Goal: Task Accomplishment & Management: Complete application form

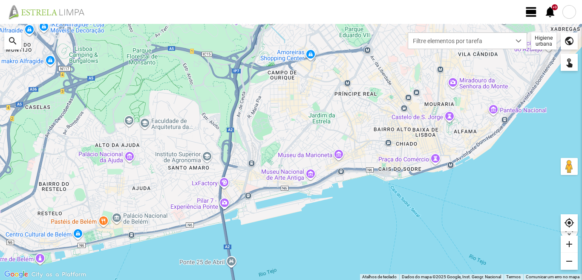
click at [531, 11] on span "view_day" at bounding box center [531, 12] width 13 height 13
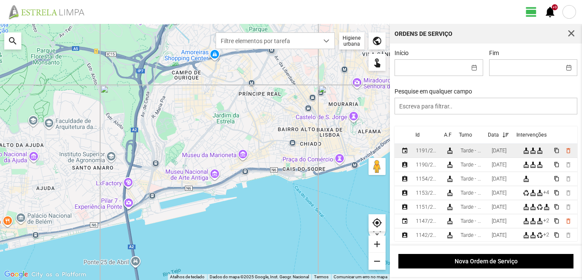
click at [507, 153] on div "[DATE]" at bounding box center [499, 151] width 15 height 6
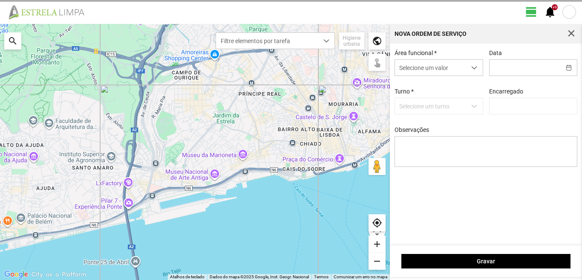
type input "[DATE]"
type textarea "[PERSON_NAME] e [PERSON_NAME] : [PERSON_NAME]: [PERSON_NAME]: faltou"
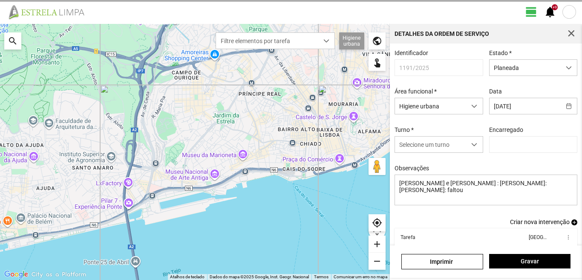
type input "[PERSON_NAME]"
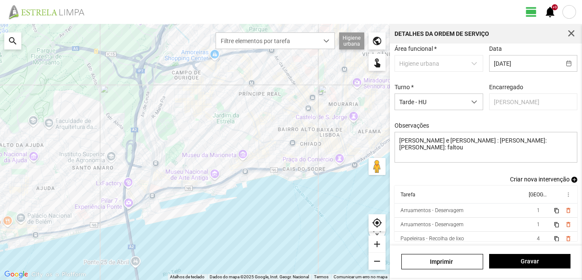
click at [528, 177] on span "Criar nova intervenção" at bounding box center [540, 179] width 60 height 7
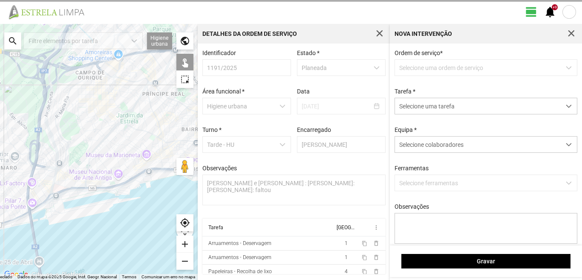
scroll to position [2, 0]
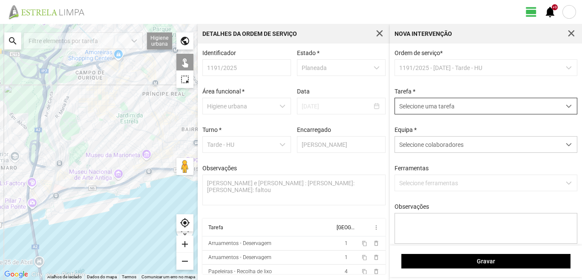
click at [566, 108] on span "dropdown trigger" at bounding box center [569, 106] width 6 height 6
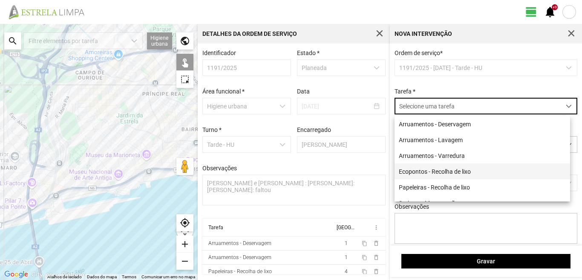
click at [420, 170] on li "Ecopontos - Recolha de lixo" at bounding box center [483, 171] width 176 height 16
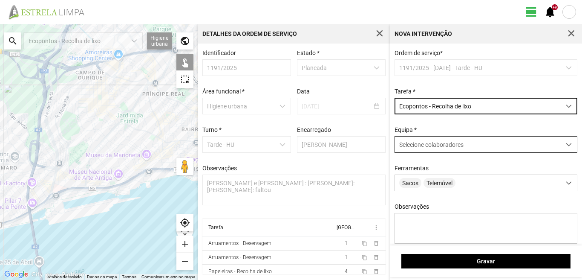
click at [566, 145] on span at bounding box center [569, 145] width 6 height 6
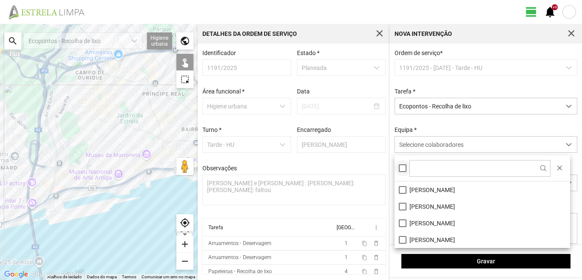
click at [402, 171] on div at bounding box center [403, 168] width 8 height 8
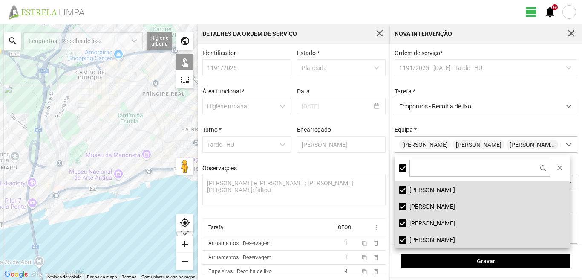
click at [17, 42] on div "search" at bounding box center [12, 40] width 17 height 17
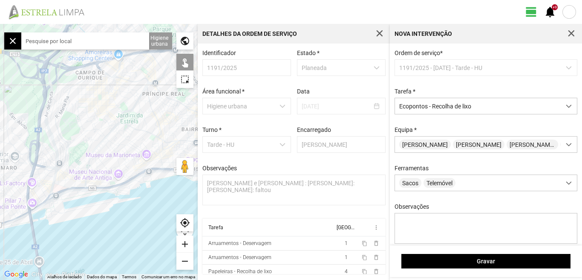
click at [48, 40] on input "text" at bounding box center [85, 40] width 128 height 17
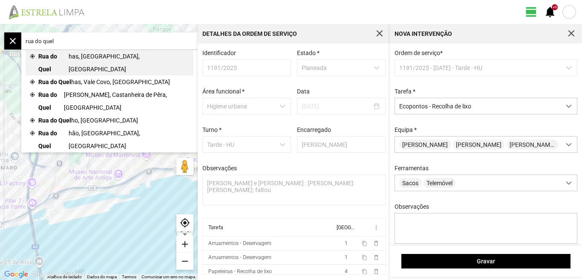
click at [64, 60] on span "Rua do Quel" at bounding box center [53, 63] width 30 height 26
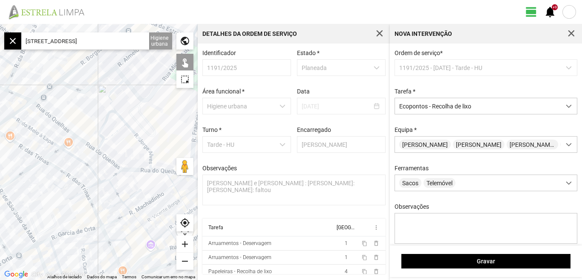
click at [64, 77] on div at bounding box center [99, 152] width 198 height 256
click at [43, 111] on div at bounding box center [99, 152] width 198 height 256
click at [50, 122] on div at bounding box center [99, 152] width 198 height 256
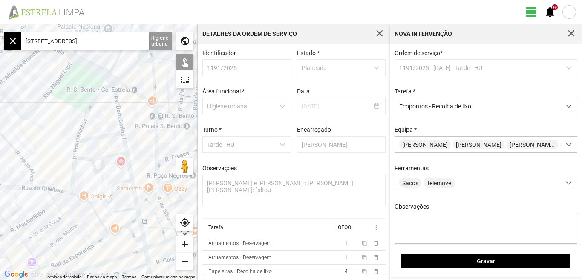
click at [96, 140] on div at bounding box center [99, 152] width 198 height 256
click at [73, 181] on div at bounding box center [99, 152] width 198 height 256
click at [76, 192] on div at bounding box center [99, 152] width 198 height 256
click at [134, 214] on div at bounding box center [99, 152] width 198 height 256
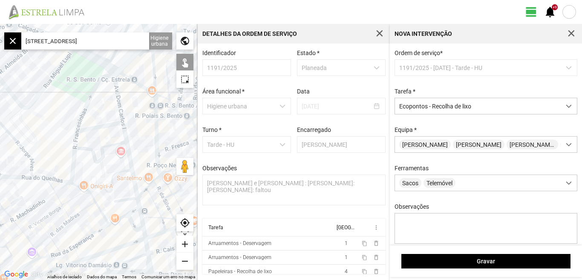
drag, startPoint x: 121, startPoint y: 194, endPoint x: 131, endPoint y: 136, distance: 58.9
click at [122, 156] on div at bounding box center [99, 152] width 198 height 256
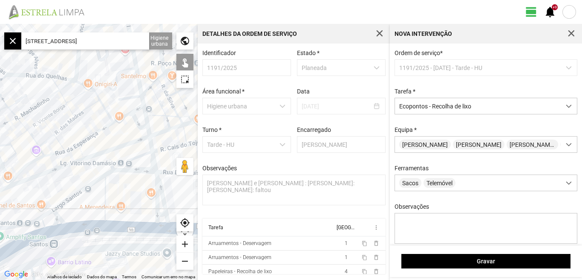
click at [95, 156] on div at bounding box center [99, 152] width 198 height 256
click at [111, 175] on div at bounding box center [99, 152] width 198 height 256
click at [59, 213] on div at bounding box center [99, 152] width 198 height 256
click at [131, 45] on input "[STREET_ADDRESS]" at bounding box center [85, 40] width 128 height 17
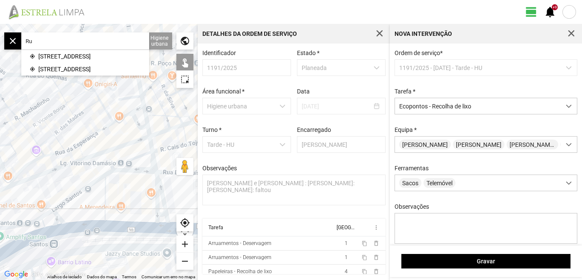
type input "R"
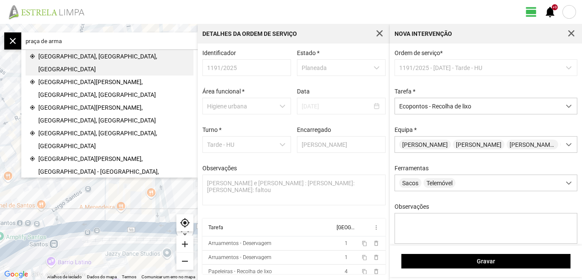
click at [116, 54] on span "[GEOGRAPHIC_DATA], [GEOGRAPHIC_DATA], [GEOGRAPHIC_DATA]" at bounding box center [113, 63] width 151 height 26
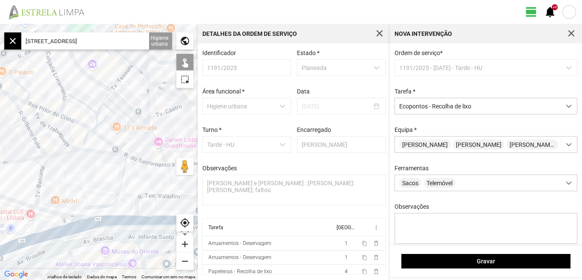
click at [107, 147] on div at bounding box center [99, 152] width 198 height 256
drag, startPoint x: 65, startPoint y: 125, endPoint x: 90, endPoint y: 148, distance: 34.4
click at [90, 148] on div at bounding box center [99, 152] width 198 height 256
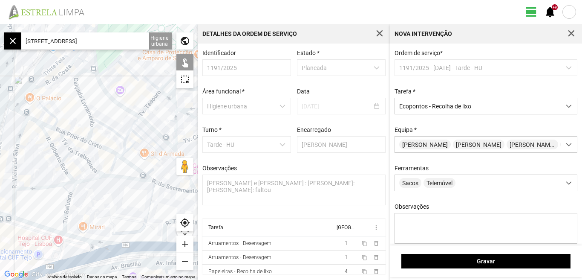
click at [35, 78] on div at bounding box center [99, 152] width 198 height 256
click at [100, 72] on div at bounding box center [99, 152] width 198 height 256
drag, startPoint x: 89, startPoint y: 183, endPoint x: 80, endPoint y: 194, distance: 14.3
click at [80, 194] on div at bounding box center [99, 152] width 198 height 256
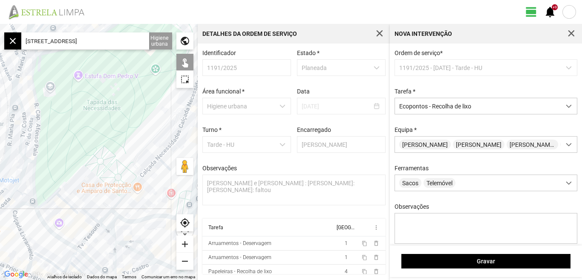
drag, startPoint x: 96, startPoint y: 164, endPoint x: 54, endPoint y: 147, distance: 45.5
click at [54, 147] on div at bounding box center [99, 152] width 198 height 256
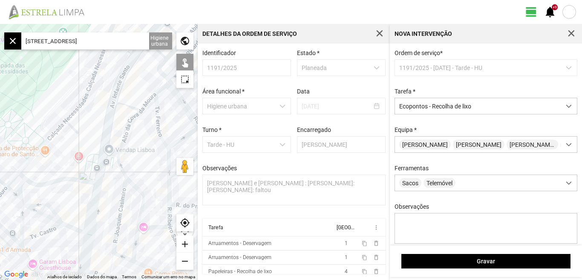
click at [99, 172] on div at bounding box center [99, 152] width 198 height 256
click at [105, 180] on div at bounding box center [99, 152] width 198 height 256
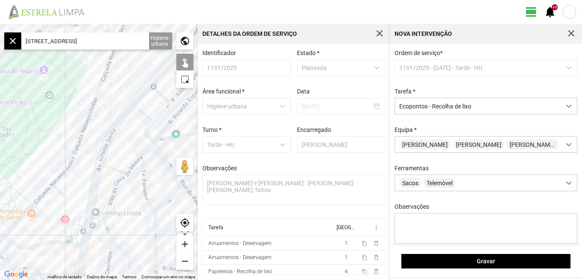
drag, startPoint x: 138, startPoint y: 143, endPoint x: 124, endPoint y: 207, distance: 65.4
click at [124, 207] on div at bounding box center [99, 152] width 198 height 256
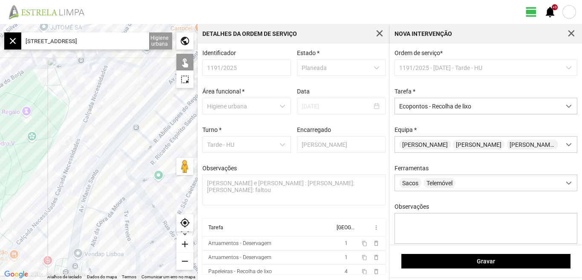
drag, startPoint x: 118, startPoint y: 156, endPoint x: 102, endPoint y: 183, distance: 31.0
click at [102, 183] on div at bounding box center [99, 152] width 198 height 256
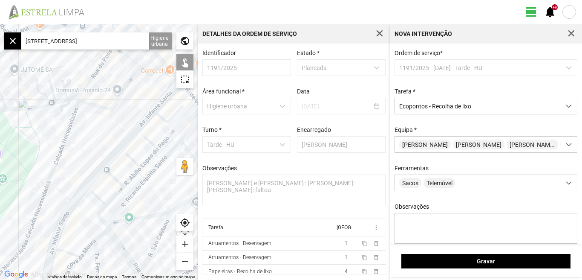
click at [133, 140] on div at bounding box center [99, 152] width 198 height 256
click at [145, 111] on div at bounding box center [99, 152] width 198 height 256
drag, startPoint x: 142, startPoint y: 127, endPoint x: 115, endPoint y: 123, distance: 28.1
click at [118, 123] on div at bounding box center [99, 152] width 198 height 256
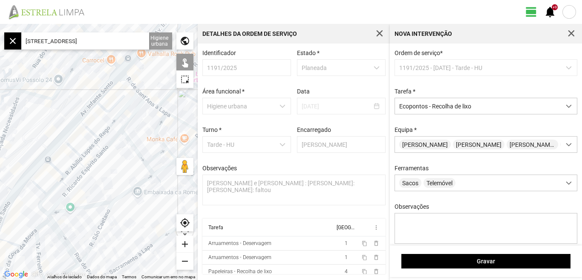
click at [132, 105] on div at bounding box center [99, 152] width 198 height 256
click at [126, 81] on div at bounding box center [99, 152] width 198 height 256
click at [147, 112] on div at bounding box center [99, 152] width 198 height 256
click at [125, 137] on div at bounding box center [99, 152] width 198 height 256
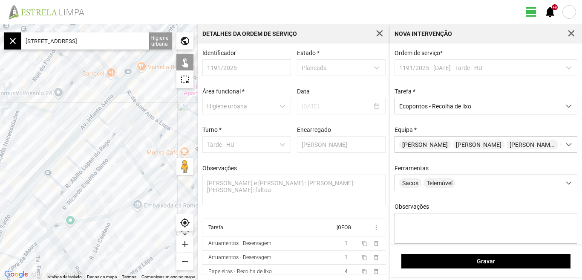
drag, startPoint x: 146, startPoint y: 89, endPoint x: 123, endPoint y: 156, distance: 71.6
click at [125, 157] on div at bounding box center [99, 152] width 198 height 256
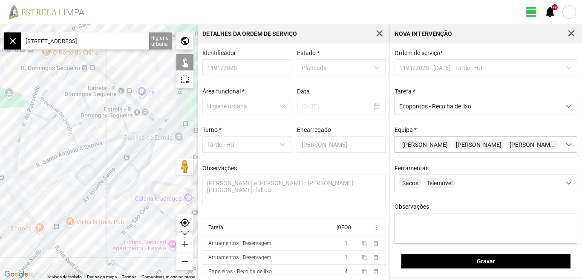
click at [94, 147] on div at bounding box center [99, 152] width 198 height 256
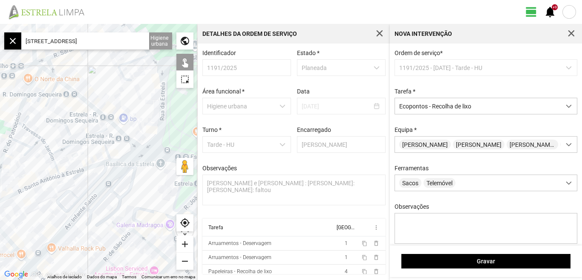
drag, startPoint x: 142, startPoint y: 121, endPoint x: 122, endPoint y: 148, distance: 33.5
click at [124, 148] on div at bounding box center [99, 152] width 198 height 256
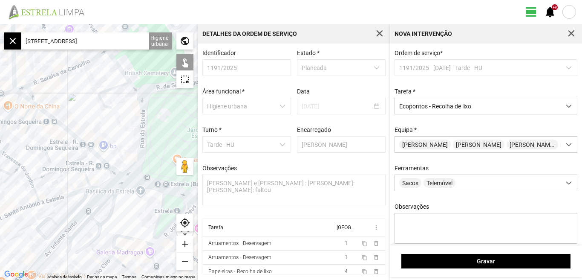
click at [28, 99] on div at bounding box center [99, 152] width 198 height 256
drag, startPoint x: 90, startPoint y: 119, endPoint x: 43, endPoint y: 115, distance: 47.1
click at [43, 115] on div at bounding box center [99, 152] width 198 height 256
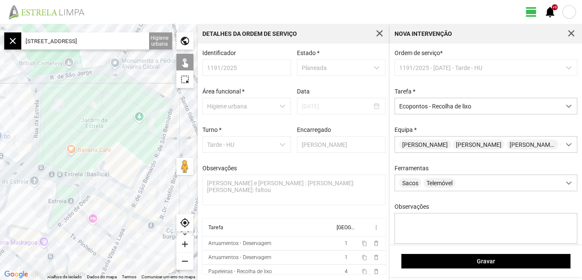
drag, startPoint x: 61, startPoint y: 115, endPoint x: 29, endPoint y: 98, distance: 35.7
click at [33, 100] on div at bounding box center [99, 152] width 198 height 256
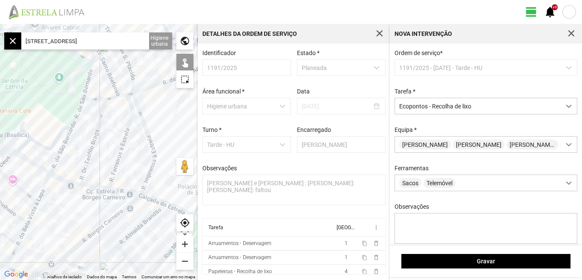
click at [87, 65] on div at bounding box center [99, 152] width 198 height 256
click at [58, 159] on div at bounding box center [99, 152] width 198 height 256
click at [141, 39] on input "[STREET_ADDRESS]" at bounding box center [85, 40] width 128 height 17
type input "P"
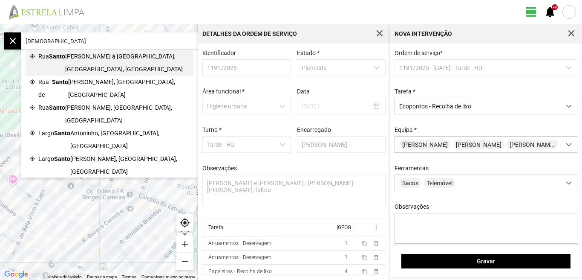
click at [111, 52] on span "[PERSON_NAME] à [GEOGRAPHIC_DATA], [GEOGRAPHIC_DATA], [GEOGRAPHIC_DATA]" at bounding box center [127, 63] width 124 height 26
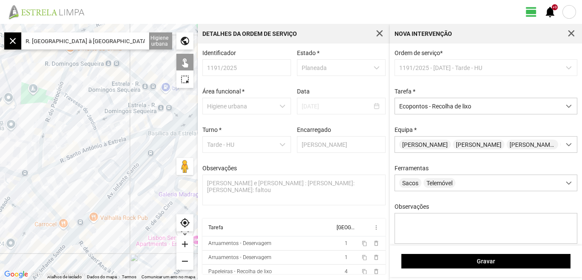
drag, startPoint x: 106, startPoint y: 171, endPoint x: 64, endPoint y: 144, distance: 50.3
click at [76, 152] on div at bounding box center [99, 152] width 198 height 256
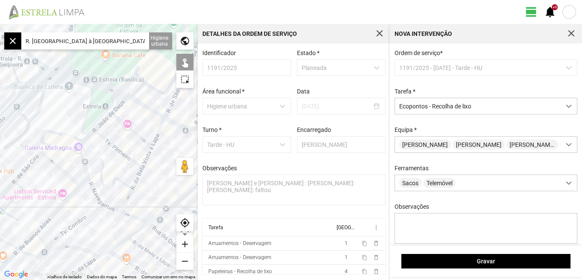
drag, startPoint x: 101, startPoint y: 98, endPoint x: 70, endPoint y: 110, distance: 34.0
click at [64, 119] on div at bounding box center [99, 152] width 198 height 256
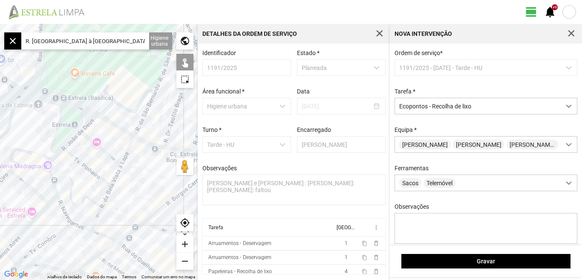
click at [146, 42] on input "R. [GEOGRAPHIC_DATA] à [GEOGRAPHIC_DATA], 1350 [GEOGRAPHIC_DATA], [GEOGRAPHIC_D…" at bounding box center [85, 40] width 128 height 17
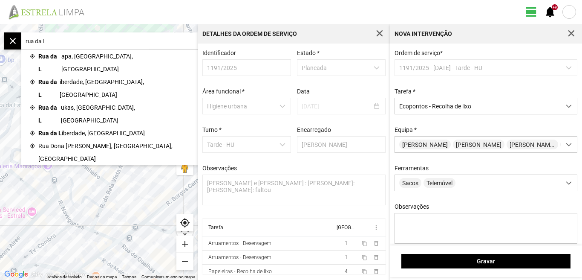
click at [67, 41] on input "rua da l" at bounding box center [85, 40] width 128 height 17
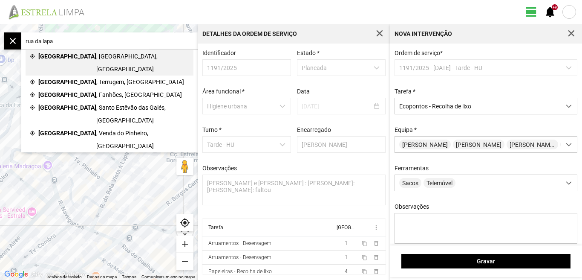
click at [70, 58] on span "[GEOGRAPHIC_DATA]" at bounding box center [67, 63] width 58 height 26
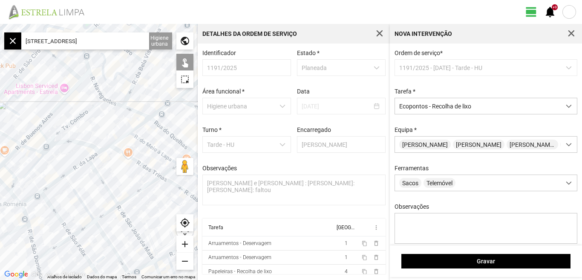
click at [87, 165] on div at bounding box center [99, 152] width 198 height 256
drag, startPoint x: 103, startPoint y: 208, endPoint x: 87, endPoint y: 154, distance: 55.9
click at [90, 165] on div at bounding box center [99, 152] width 198 height 256
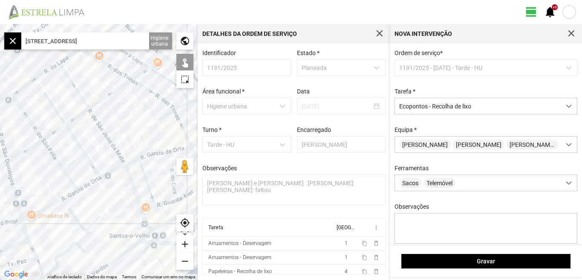
click at [9, 159] on div at bounding box center [99, 152] width 198 height 256
click at [79, 191] on div at bounding box center [99, 152] width 198 height 256
click at [124, 160] on div at bounding box center [99, 152] width 198 height 256
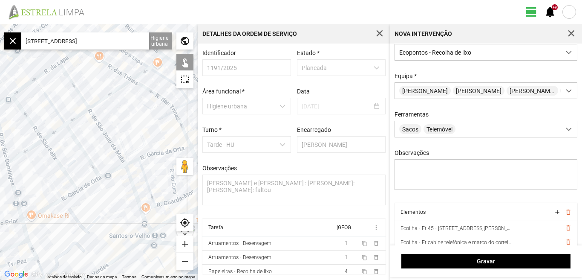
scroll to position [75, 0]
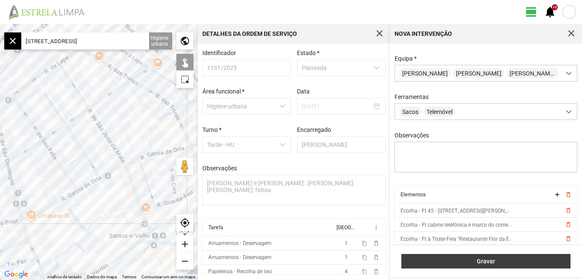
click at [490, 260] on span "Gravar" at bounding box center [486, 261] width 160 height 7
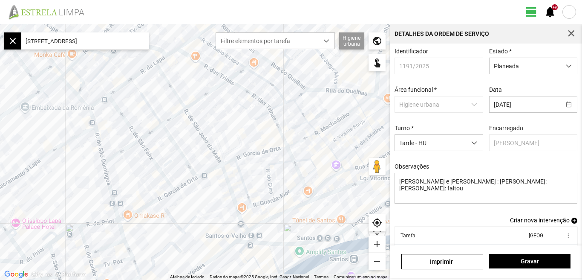
scroll to position [46, 0]
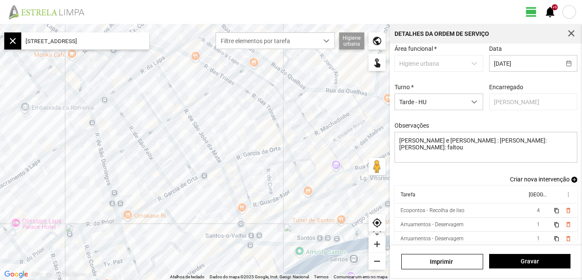
click at [533, 179] on span "Criar nova intervenção" at bounding box center [540, 179] width 60 height 7
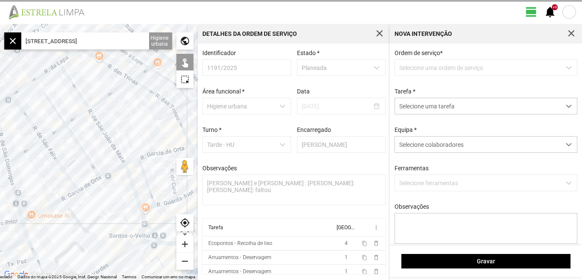
scroll to position [2, 0]
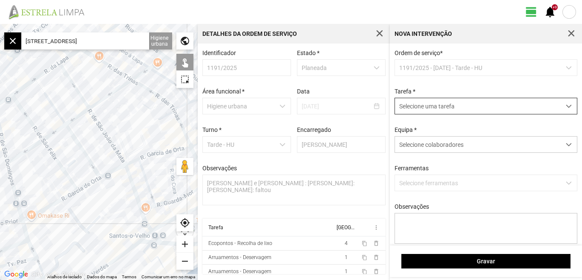
click at [561, 105] on div "dropdown trigger" at bounding box center [569, 106] width 17 height 16
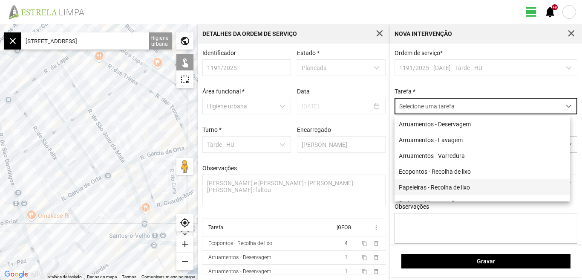
click at [410, 188] on li "Papeleiras - Recolha de lixo" at bounding box center [483, 187] width 176 height 16
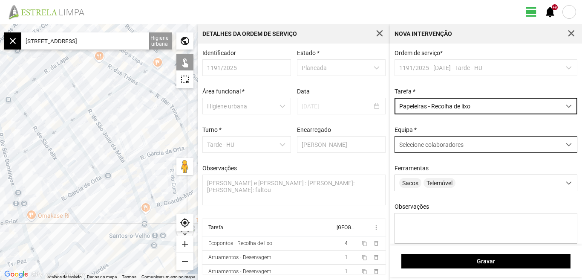
click at [566, 145] on span at bounding box center [569, 145] width 6 height 6
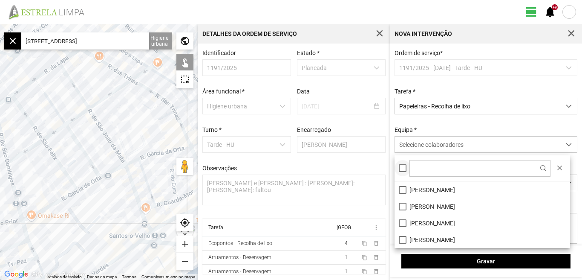
click at [405, 165] on div at bounding box center [403, 168] width 8 height 8
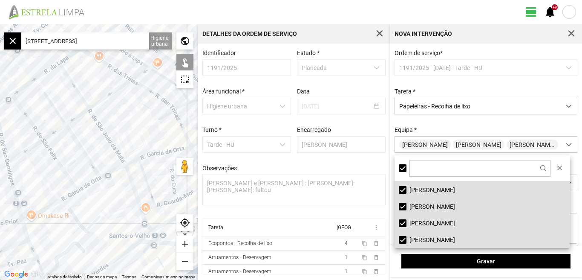
click at [109, 42] on input "[STREET_ADDRESS]" at bounding box center [85, 40] width 128 height 17
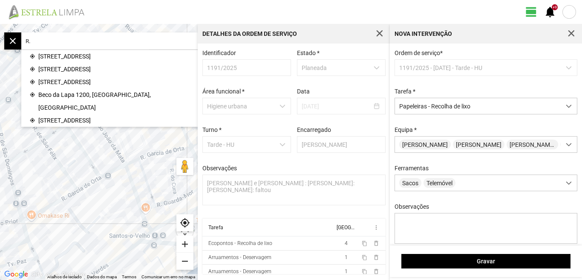
type input "R"
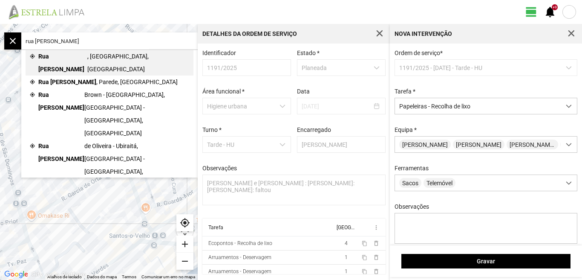
click at [62, 54] on span "Rua [PERSON_NAME]" at bounding box center [62, 63] width 49 height 26
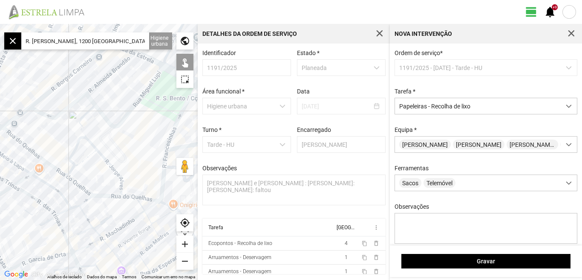
click at [182, 246] on div "add" at bounding box center [185, 243] width 17 height 17
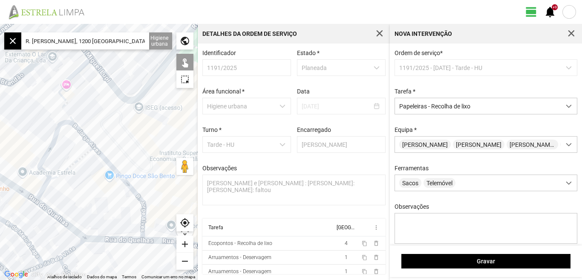
drag, startPoint x: 110, startPoint y: 191, endPoint x: 71, endPoint y: 151, distance: 56.7
click at [72, 152] on div at bounding box center [99, 152] width 198 height 256
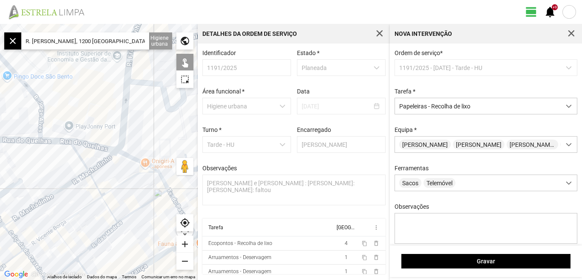
click at [43, 115] on div at bounding box center [99, 152] width 198 height 256
click at [42, 131] on div at bounding box center [99, 152] width 198 height 256
click at [124, 40] on input "R. [PERSON_NAME], 1200 [GEOGRAPHIC_DATA], [GEOGRAPHIC_DATA]" at bounding box center [85, 40] width 128 height 17
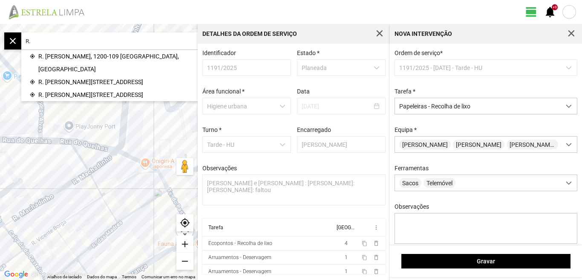
type input "R"
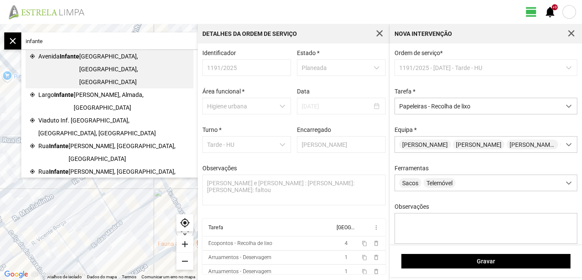
click at [94, 57] on span "[GEOGRAPHIC_DATA], [GEOGRAPHIC_DATA], [GEOGRAPHIC_DATA]" at bounding box center [134, 69] width 110 height 38
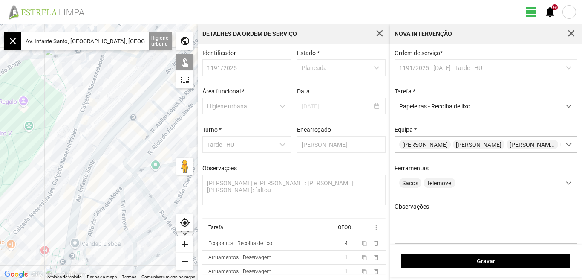
click at [72, 194] on div at bounding box center [99, 152] width 198 height 256
click at [100, 162] on div at bounding box center [99, 152] width 198 height 256
click at [130, 116] on div at bounding box center [99, 152] width 198 height 256
click at [146, 97] on div at bounding box center [99, 152] width 198 height 256
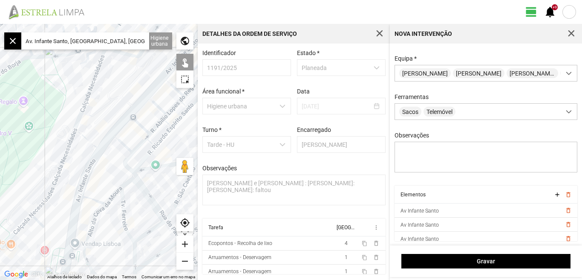
scroll to position [75, 0]
click at [131, 38] on input "Av. Infante Santo, [GEOGRAPHIC_DATA], [GEOGRAPHIC_DATA]" at bounding box center [85, 40] width 128 height 17
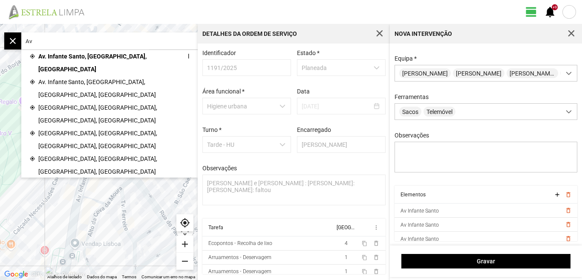
type input "A"
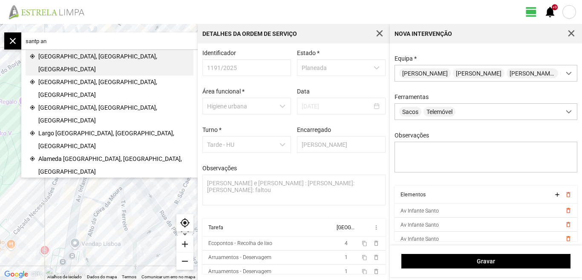
click at [89, 58] on span "[GEOGRAPHIC_DATA], [GEOGRAPHIC_DATA], [GEOGRAPHIC_DATA]" at bounding box center [113, 63] width 151 height 26
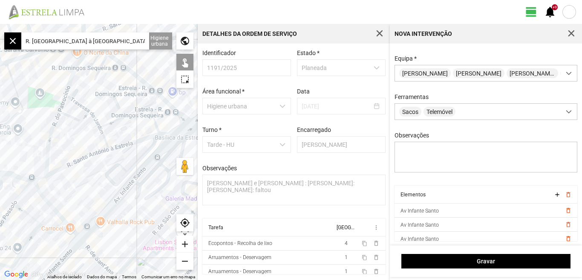
click at [45, 178] on div at bounding box center [99, 152] width 198 height 256
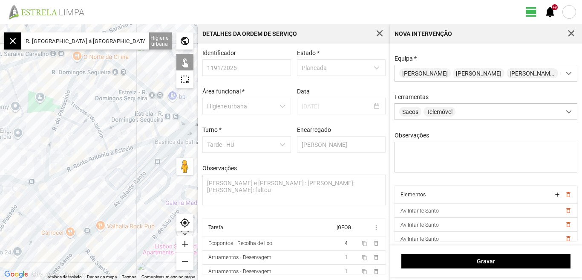
drag, startPoint x: 61, startPoint y: 128, endPoint x: 55, endPoint y: 148, distance: 20.8
click at [57, 144] on div at bounding box center [99, 152] width 198 height 256
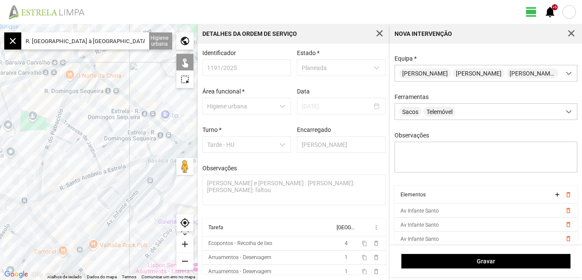
click at [55, 193] on div at bounding box center [99, 152] width 198 height 256
click at [61, 194] on div at bounding box center [99, 152] width 198 height 256
click at [95, 173] on div at bounding box center [99, 152] width 198 height 256
click at [145, 40] on input "R. [GEOGRAPHIC_DATA] à [GEOGRAPHIC_DATA], 1350 [GEOGRAPHIC_DATA], [GEOGRAPHIC_D…" at bounding box center [85, 40] width 128 height 17
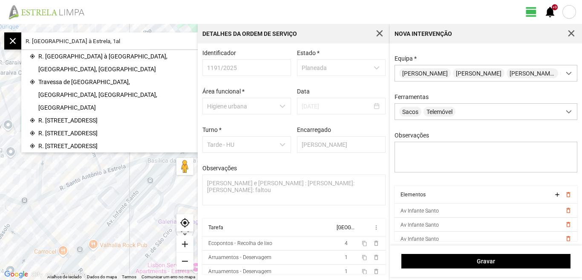
click at [121, 39] on input "R. [GEOGRAPHIC_DATA] à Estrela, 1al" at bounding box center [85, 40] width 128 height 17
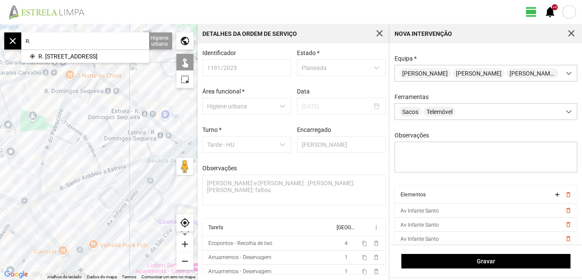
type input "R"
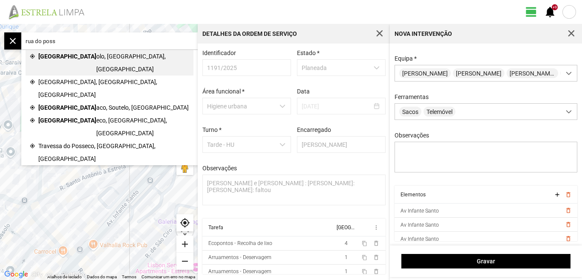
click at [96, 53] on span "olo, [GEOGRAPHIC_DATA], [GEOGRAPHIC_DATA]" at bounding box center [142, 63] width 93 height 26
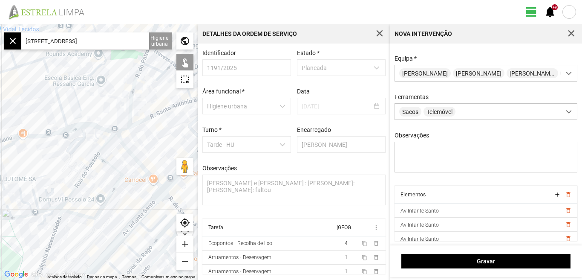
click at [69, 137] on div at bounding box center [99, 152] width 198 height 256
click at [105, 136] on div at bounding box center [99, 152] width 198 height 256
click at [42, 241] on div at bounding box center [99, 152] width 198 height 256
click at [40, 210] on div at bounding box center [99, 152] width 198 height 256
click at [136, 39] on input "[STREET_ADDRESS]" at bounding box center [85, 40] width 128 height 17
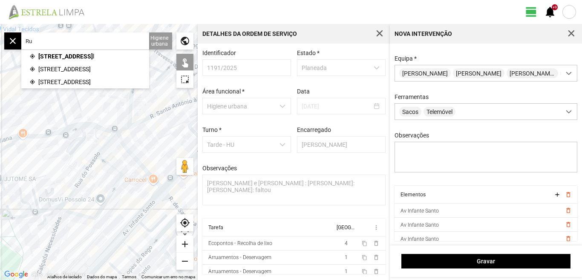
type input "R"
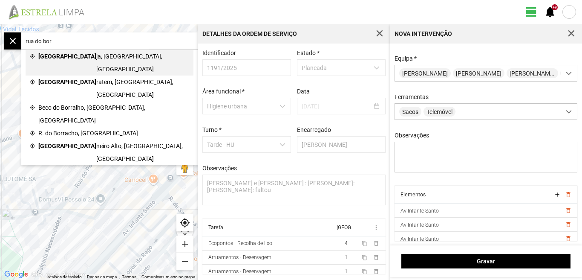
click at [96, 54] on span "ja, [GEOGRAPHIC_DATA], [GEOGRAPHIC_DATA]" at bounding box center [142, 63] width 93 height 26
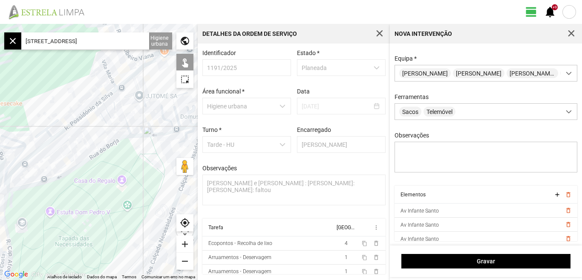
click at [75, 129] on div at bounding box center [99, 152] width 198 height 256
click at [50, 138] on div at bounding box center [99, 152] width 198 height 256
click at [94, 104] on div at bounding box center [99, 152] width 198 height 256
click at [119, 89] on div at bounding box center [99, 152] width 198 height 256
click at [125, 98] on div at bounding box center [99, 152] width 198 height 256
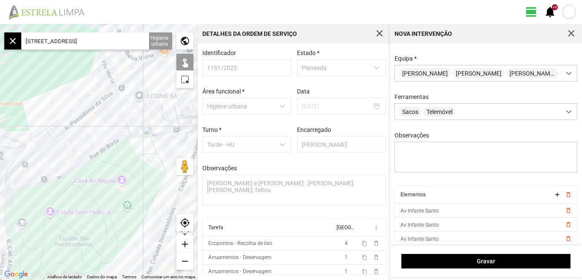
click at [79, 161] on div at bounding box center [99, 152] width 198 height 256
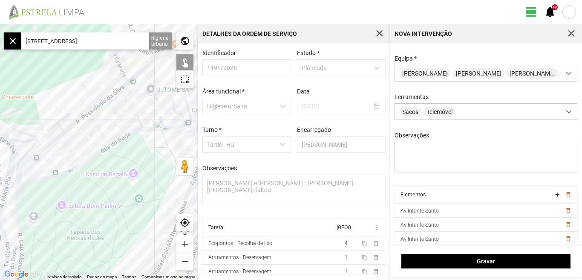
drag, startPoint x: 39, startPoint y: 161, endPoint x: 58, endPoint y: 150, distance: 21.6
click at [56, 151] on div at bounding box center [99, 152] width 198 height 256
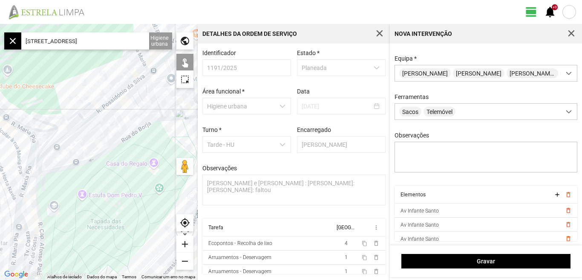
click at [57, 134] on div at bounding box center [99, 152] width 198 height 256
click at [48, 145] on div at bounding box center [99, 152] width 198 height 256
click at [48, 148] on div at bounding box center [99, 152] width 198 height 256
click at [53, 148] on div at bounding box center [99, 152] width 198 height 256
click at [62, 158] on div at bounding box center [99, 152] width 198 height 256
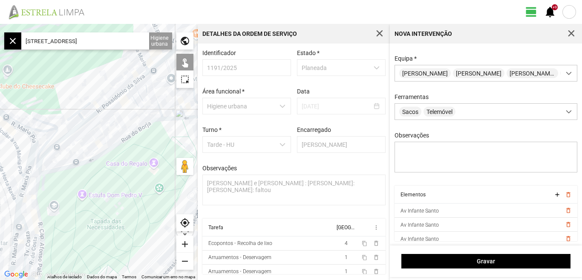
drag, startPoint x: 83, startPoint y: 139, endPoint x: 58, endPoint y: 174, distance: 43.2
click at [61, 173] on div at bounding box center [99, 152] width 198 height 256
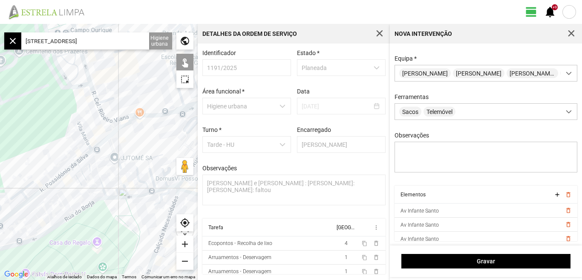
click at [114, 127] on div at bounding box center [99, 152] width 198 height 256
click at [124, 38] on input "[STREET_ADDRESS]" at bounding box center [85, 40] width 128 height 17
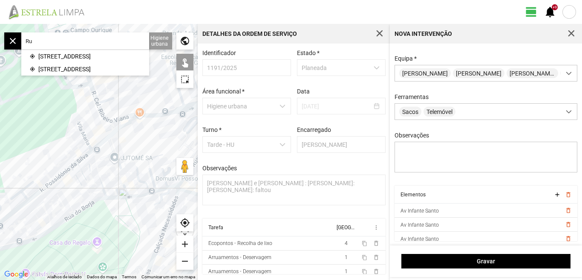
type input "R"
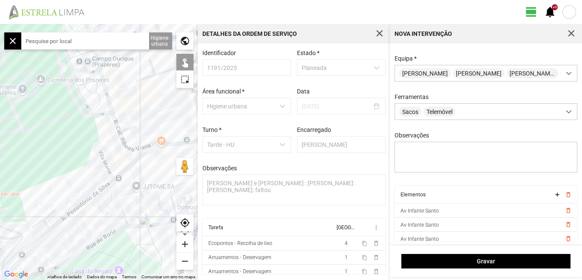
drag, startPoint x: 28, startPoint y: 86, endPoint x: 52, endPoint y: 119, distance: 40.6
click at [51, 118] on div at bounding box center [99, 152] width 198 height 256
click at [101, 97] on div at bounding box center [99, 152] width 198 height 256
click at [66, 74] on div at bounding box center [99, 152] width 198 height 256
click at [83, 53] on div at bounding box center [99, 152] width 198 height 256
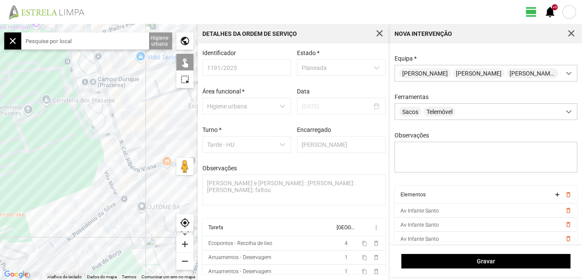
drag, startPoint x: 73, startPoint y: 103, endPoint x: 77, endPoint y: 121, distance: 18.7
click at [77, 121] on div at bounding box center [99, 152] width 198 height 256
click at [92, 58] on div at bounding box center [99, 152] width 198 height 256
click at [73, 38] on input "text" at bounding box center [85, 40] width 128 height 17
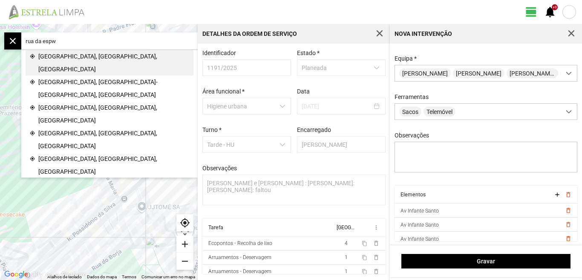
click at [71, 54] on span "[GEOGRAPHIC_DATA], [GEOGRAPHIC_DATA], [GEOGRAPHIC_DATA]" at bounding box center [113, 63] width 151 height 26
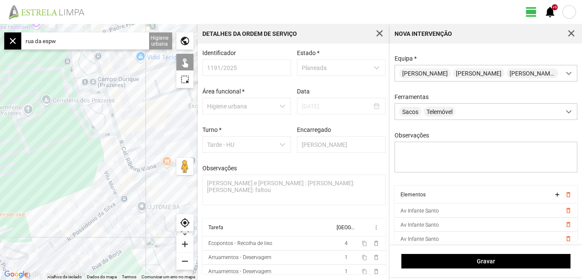
type input "[STREET_ADDRESS]"
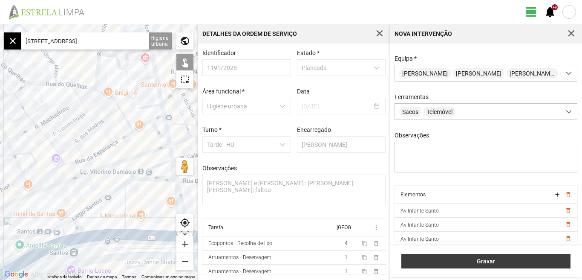
click at [494, 262] on span "Gravar" at bounding box center [486, 261] width 160 height 7
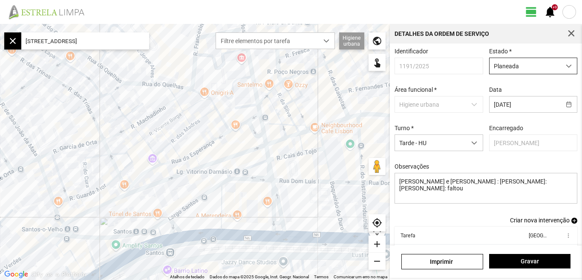
click at [566, 67] on span "dropdown trigger" at bounding box center [569, 66] width 6 height 6
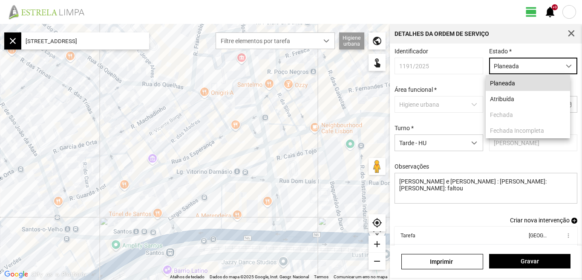
scroll to position [5, 38]
click at [516, 102] on li "Atribuída" at bounding box center [528, 99] width 84 height 16
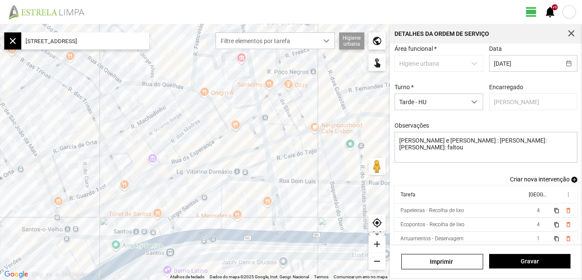
scroll to position [33, 0]
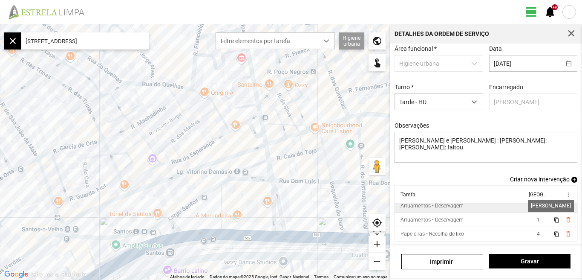
click at [537, 205] on span "1" at bounding box center [538, 206] width 3 height 6
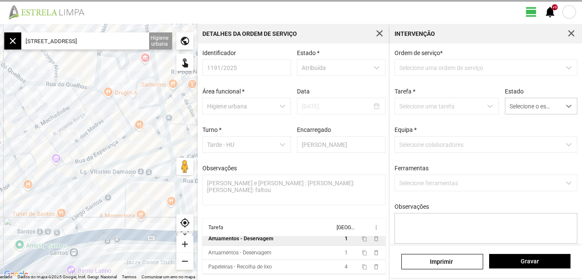
scroll to position [2, 0]
type textarea "[PERSON_NAME]"
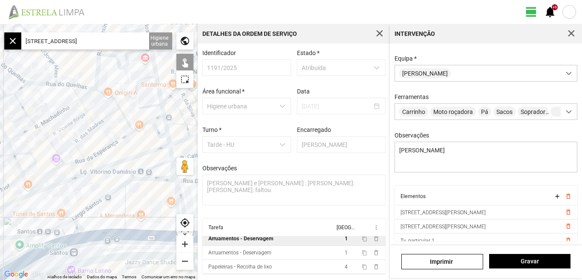
scroll to position [75, 0]
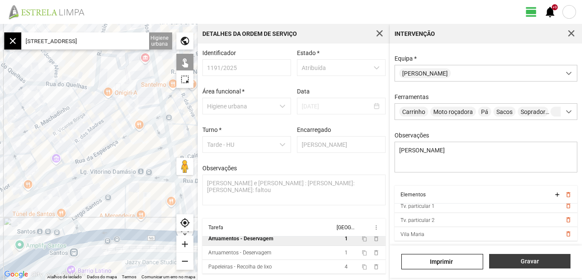
click at [528, 259] on span "Gravar" at bounding box center [530, 261] width 72 height 7
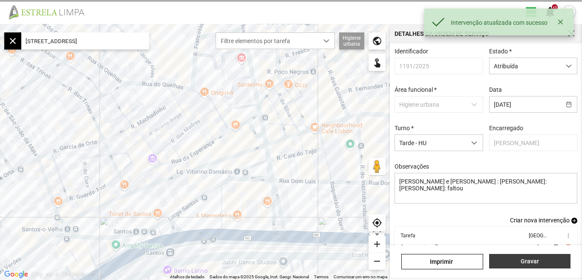
click at [528, 259] on span "Gravar" at bounding box center [530, 261] width 72 height 7
